Goal: Task Accomplishment & Management: Use online tool/utility

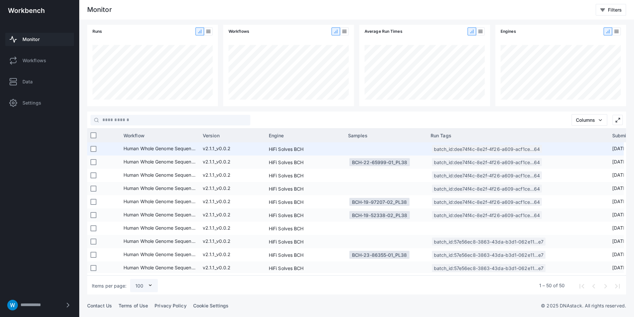
click at [364, 147] on app-col-samples-cell-renderer at bounding box center [386, 148] width 76 height 13
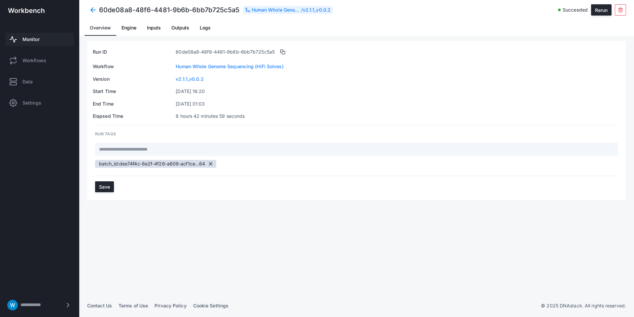
click at [135, 27] on span "Engine" at bounding box center [129, 27] width 15 height 5
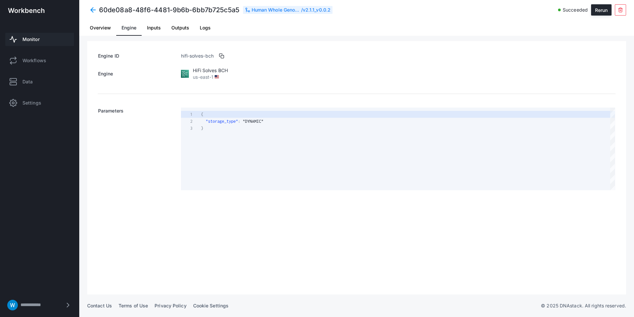
click at [158, 28] on span "Inputs" at bounding box center [154, 27] width 14 height 5
click at [92, 9] on span at bounding box center [93, 10] width 12 height 12
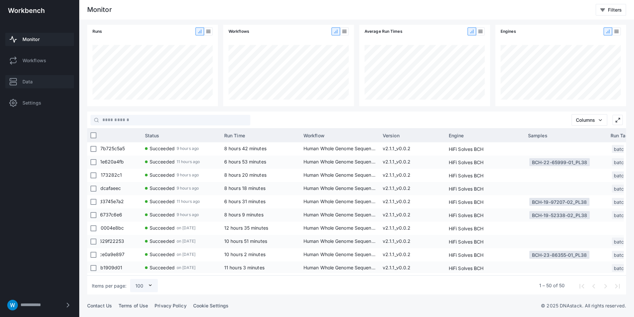
click at [40, 78] on link "Data" at bounding box center [39, 81] width 69 height 13
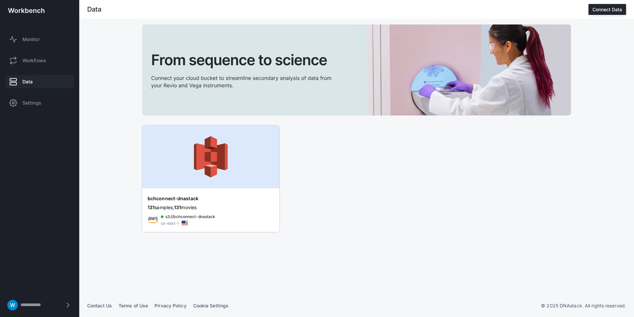
click at [206, 167] on img at bounding box center [210, 156] width 137 height 63
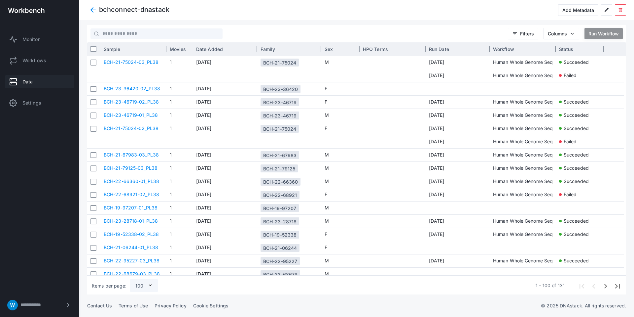
click at [140, 51] on div "Sample" at bounding box center [133, 49] width 59 height 10
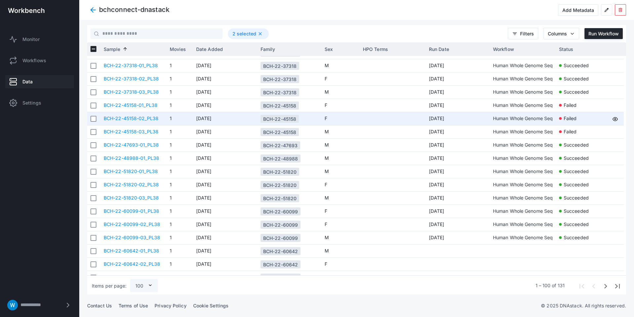
scroll to position [971, 0]
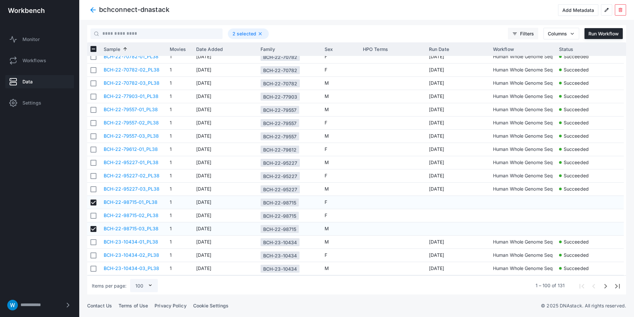
click at [523, 32] on span "Filters" at bounding box center [527, 34] width 14 height 6
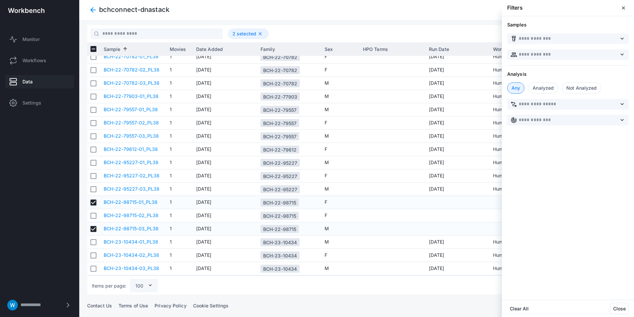
click at [573, 89] on div "Not Analyzed" at bounding box center [581, 87] width 39 height 11
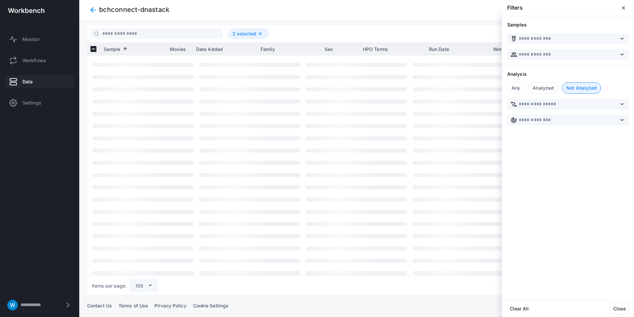
scroll to position [138, 0]
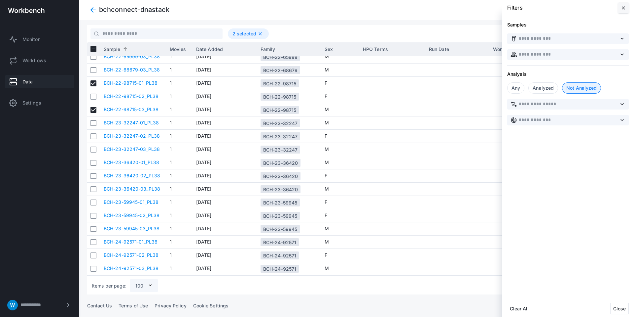
click at [623, 8] on span "close" at bounding box center [623, 7] width 5 height 5
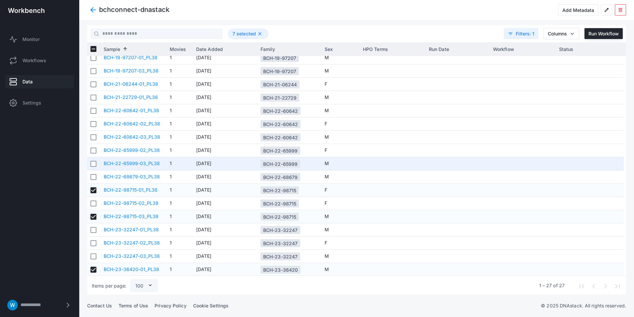
scroll to position [0, 0]
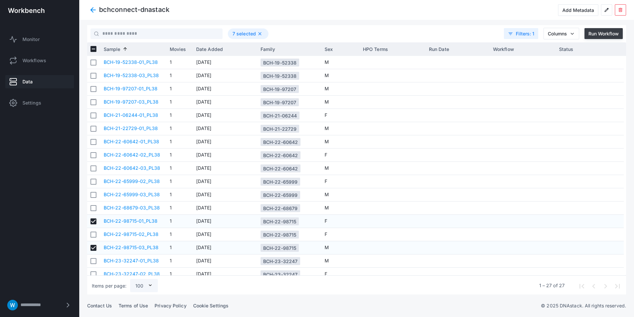
click at [602, 37] on button "Run Workflow" at bounding box center [604, 33] width 38 height 11
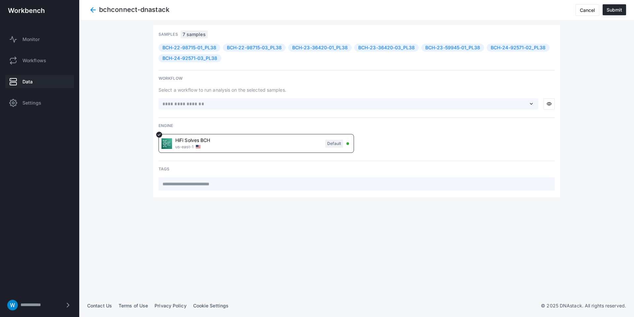
click at [531, 105] on span "expand_more" at bounding box center [532, 104] width 6 height 6
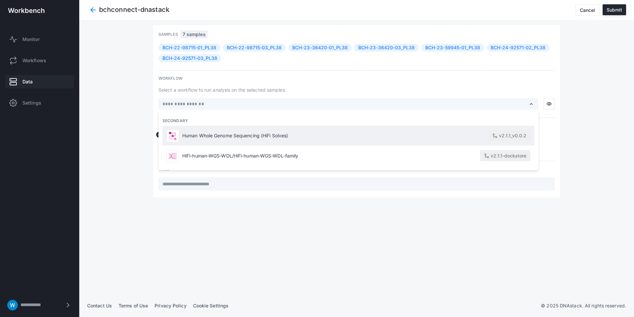
click at [222, 138] on span "Human Whole Genome Sequencing (HiFi Solves)" at bounding box center [335, 136] width 306 height 6
type input "**********"
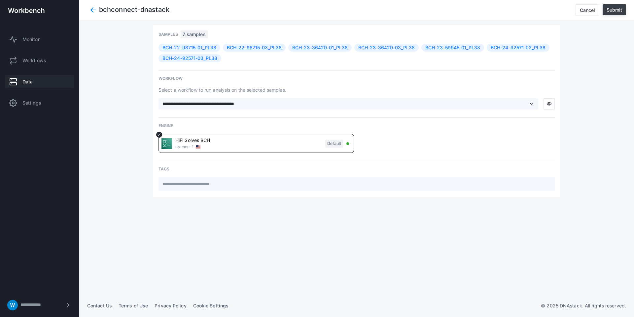
click at [621, 12] on div "Submit" at bounding box center [615, 10] width 16 height 6
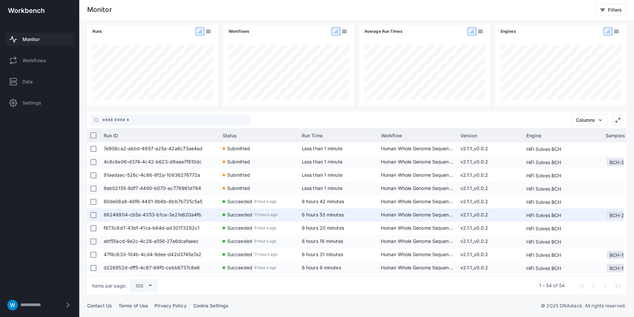
scroll to position [233, 0]
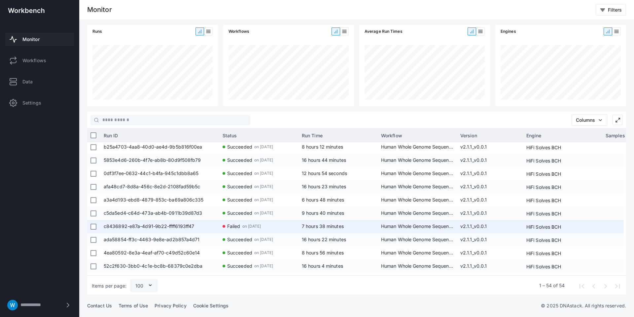
click at [158, 223] on span "c8436892-e87a-4d91-9b22-ffff6193ff47" at bounding box center [160, 226] width 112 height 13
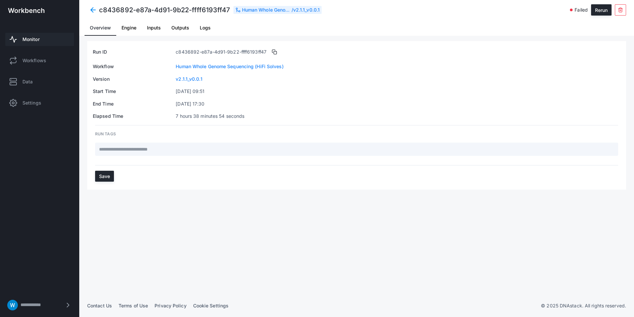
click at [181, 25] on span "Outputs" at bounding box center [180, 27] width 18 height 5
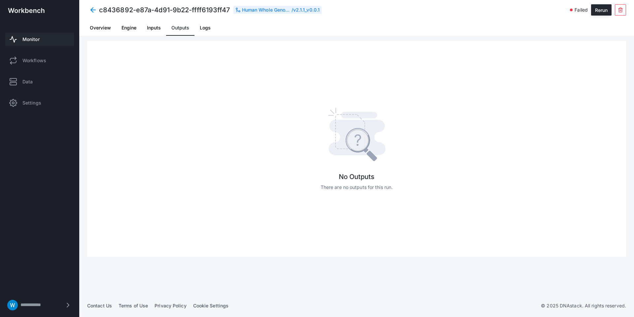
click at [140, 26] on link "Engine" at bounding box center [128, 28] width 25 height 16
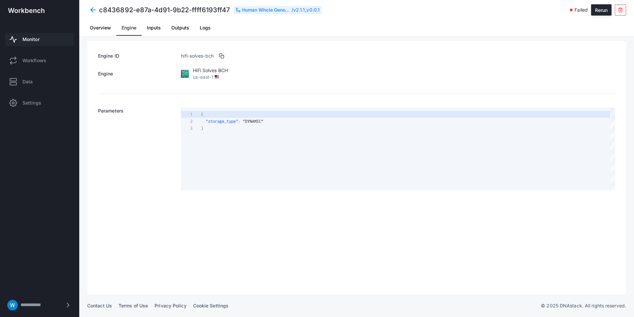
click at [151, 26] on span "Inputs" at bounding box center [154, 27] width 14 height 5
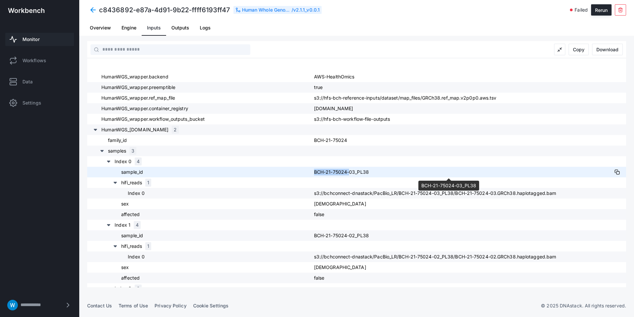
drag, startPoint x: 310, startPoint y: 174, endPoint x: 346, endPoint y: 172, distance: 35.4
click at [346, 172] on div "sample_id BCH-21-75024-03_PL38" at bounding box center [356, 172] width 539 height 11
copy div "BCH-21-75024"
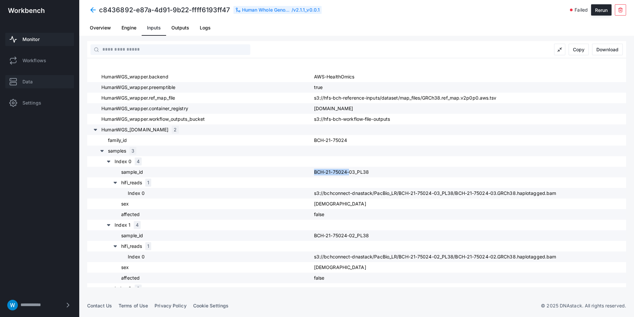
click at [19, 80] on link "Data" at bounding box center [39, 81] width 69 height 13
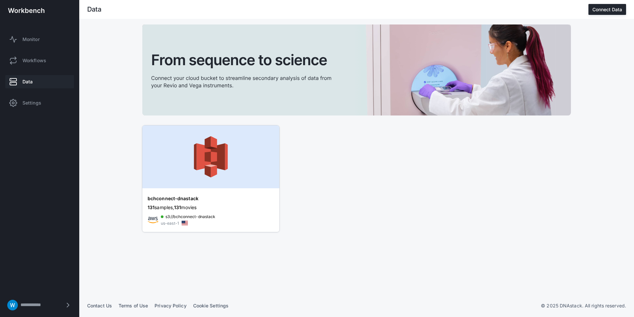
click at [211, 179] on img at bounding box center [210, 156] width 137 height 63
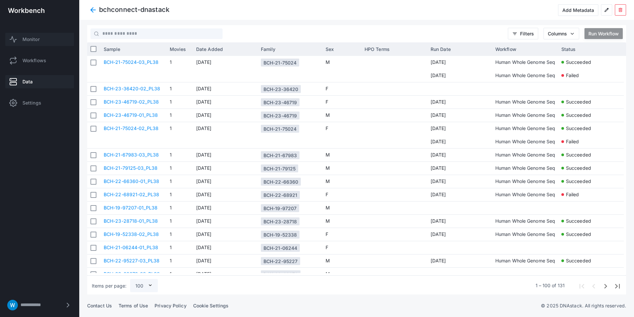
click at [34, 36] on span "Monitor" at bounding box center [30, 39] width 17 height 7
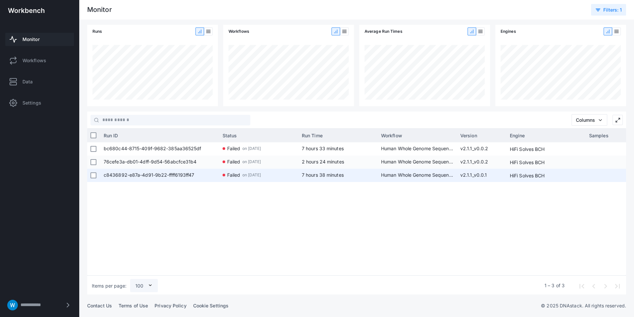
click at [176, 178] on span "c8436892-e87a-4d91-9b22-ffff6193ff47" at bounding box center [160, 175] width 112 height 13
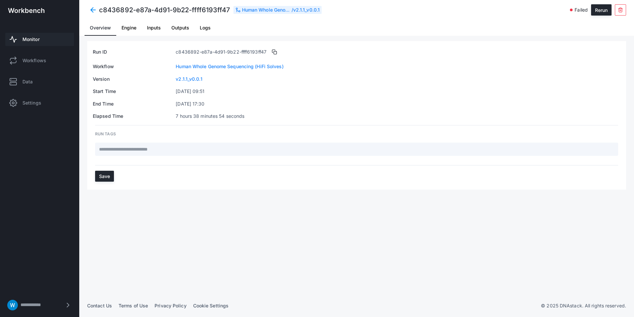
click at [130, 26] on span "Engine" at bounding box center [129, 27] width 15 height 5
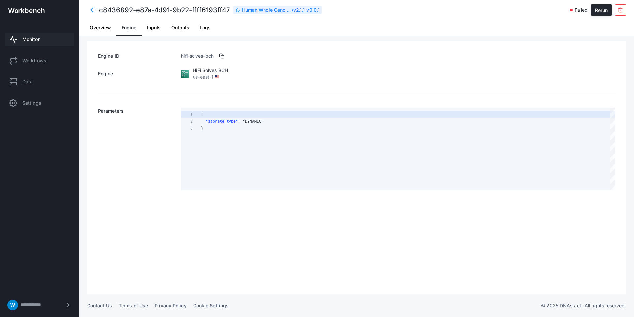
click at [157, 27] on span "Inputs" at bounding box center [154, 27] width 14 height 5
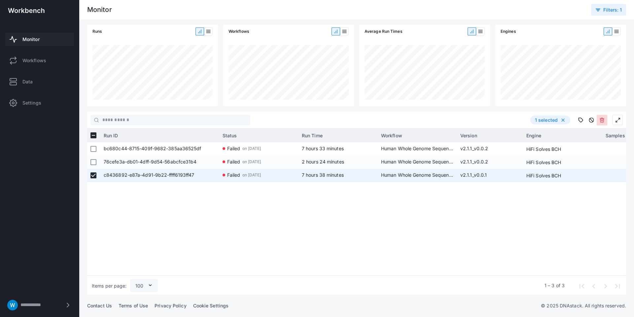
click at [602, 116] on button at bounding box center [602, 120] width 11 height 11
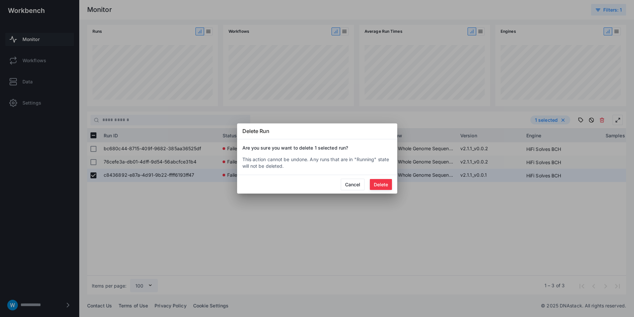
click at [390, 184] on button "Delete" at bounding box center [381, 184] width 22 height 11
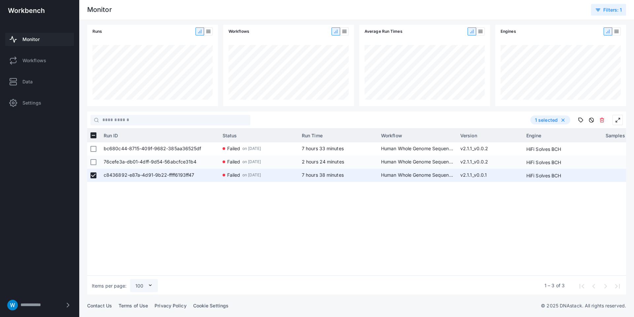
click at [37, 36] on span "Monitor" at bounding box center [30, 39] width 17 height 7
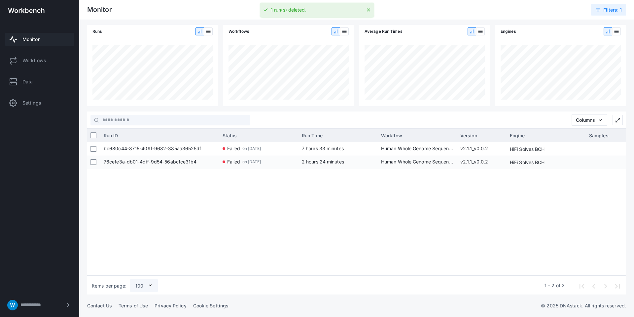
click at [36, 51] on div "Monitor Workflows Data Settings" at bounding box center [39, 71] width 79 height 94
click at [35, 56] on link "Workflows" at bounding box center [39, 60] width 69 height 13
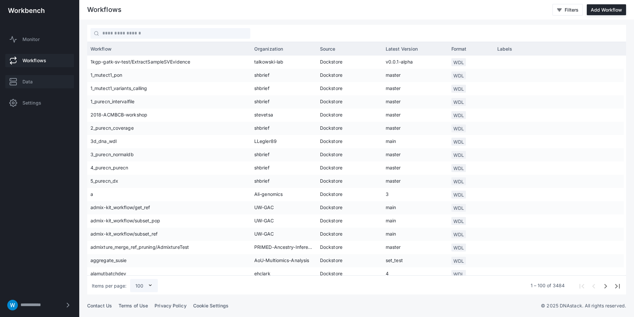
click at [36, 79] on link "Data" at bounding box center [39, 81] width 69 height 13
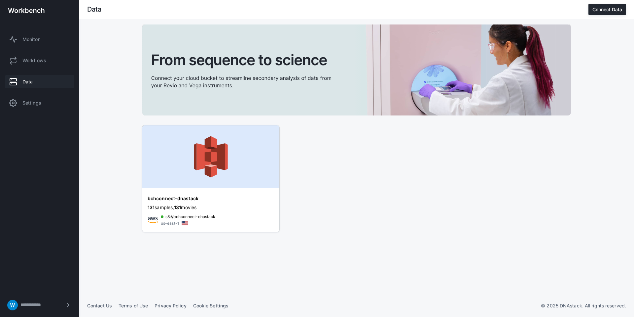
click at [231, 175] on img at bounding box center [210, 156] width 137 height 63
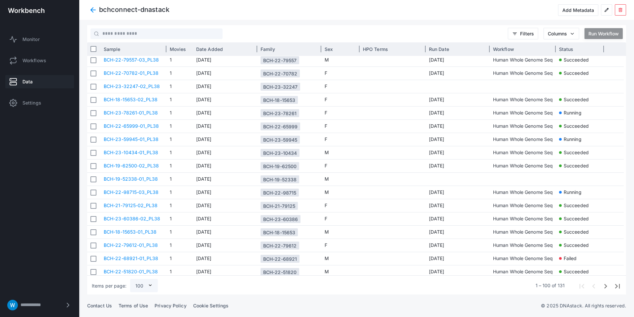
click at [141, 49] on div "Sample" at bounding box center [133, 49] width 59 height 10
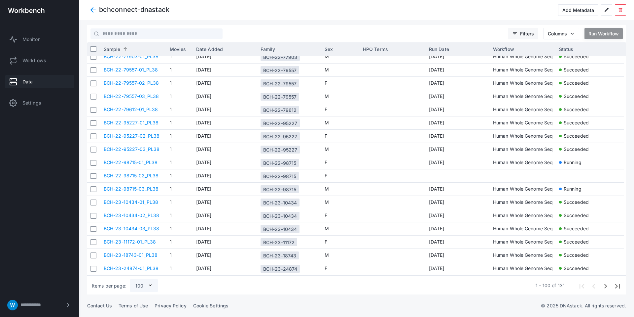
scroll to position [444, 0]
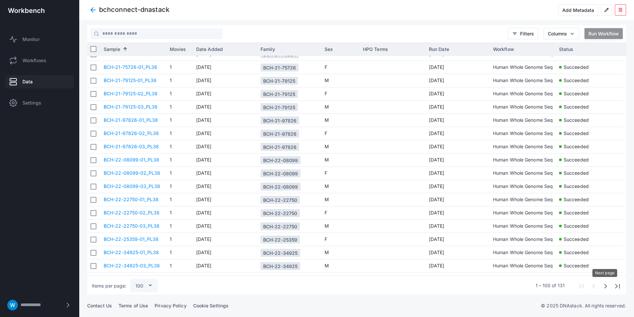
click at [605, 286] on span "Next page" at bounding box center [605, 285] width 12 height 12
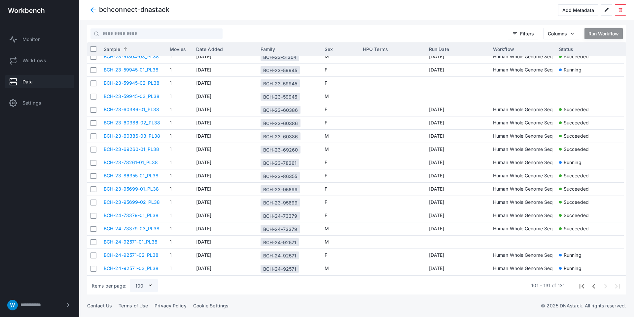
scroll to position [191, 0]
